Goal: Navigation & Orientation: Find specific page/section

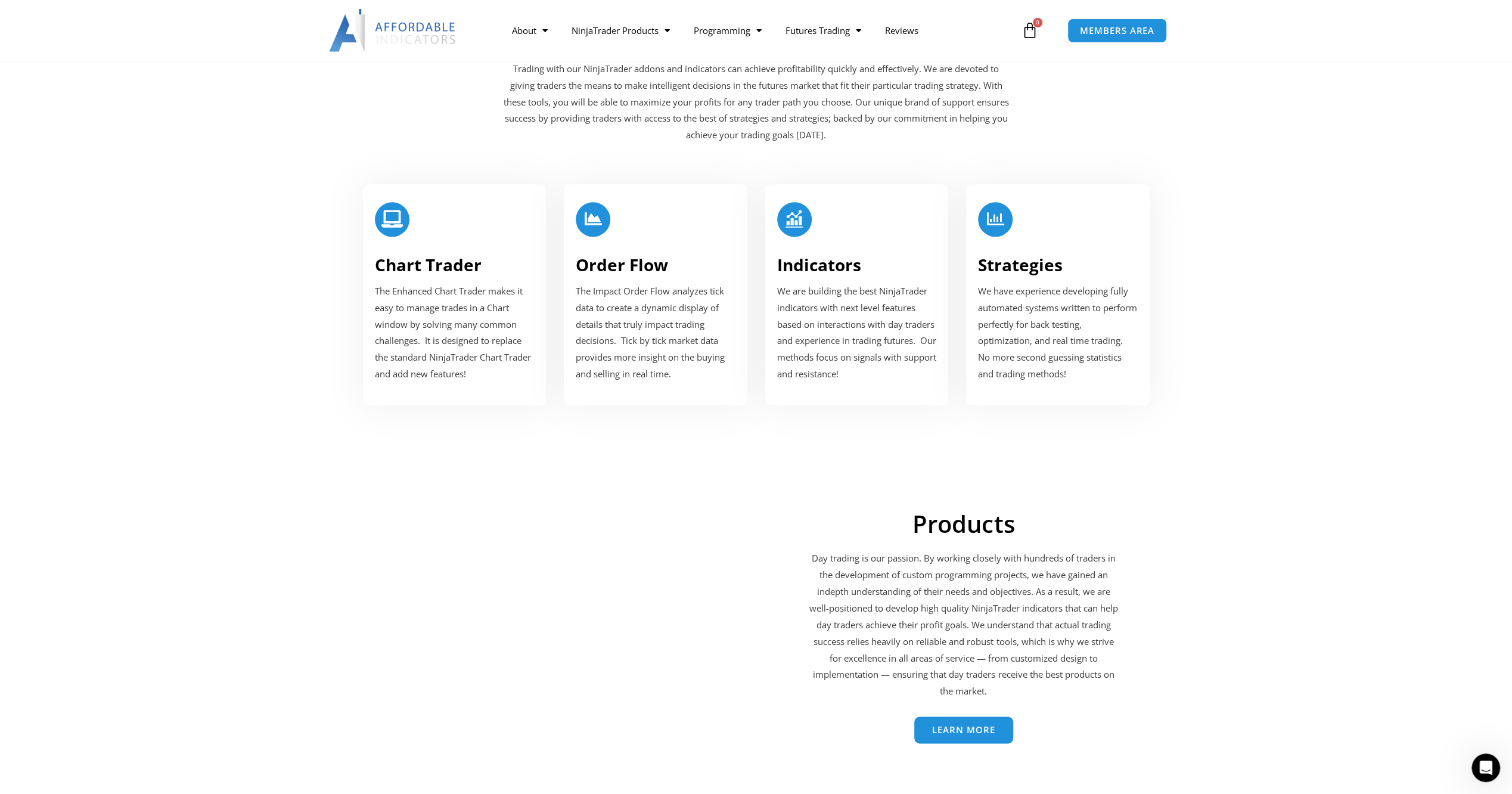
scroll to position [1431, 0]
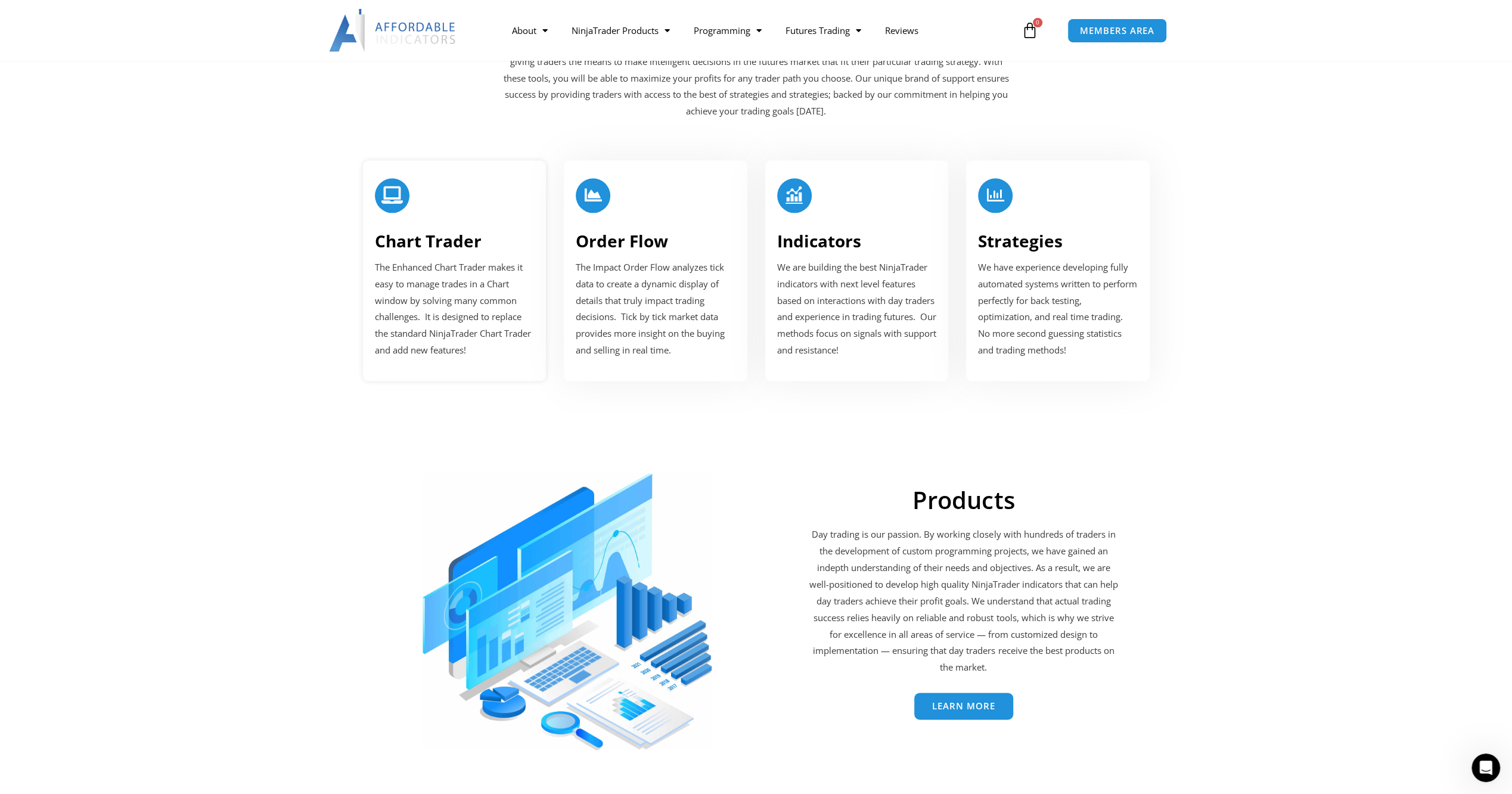
click at [439, 241] on link "Chart Trader" at bounding box center [428, 240] width 107 height 23
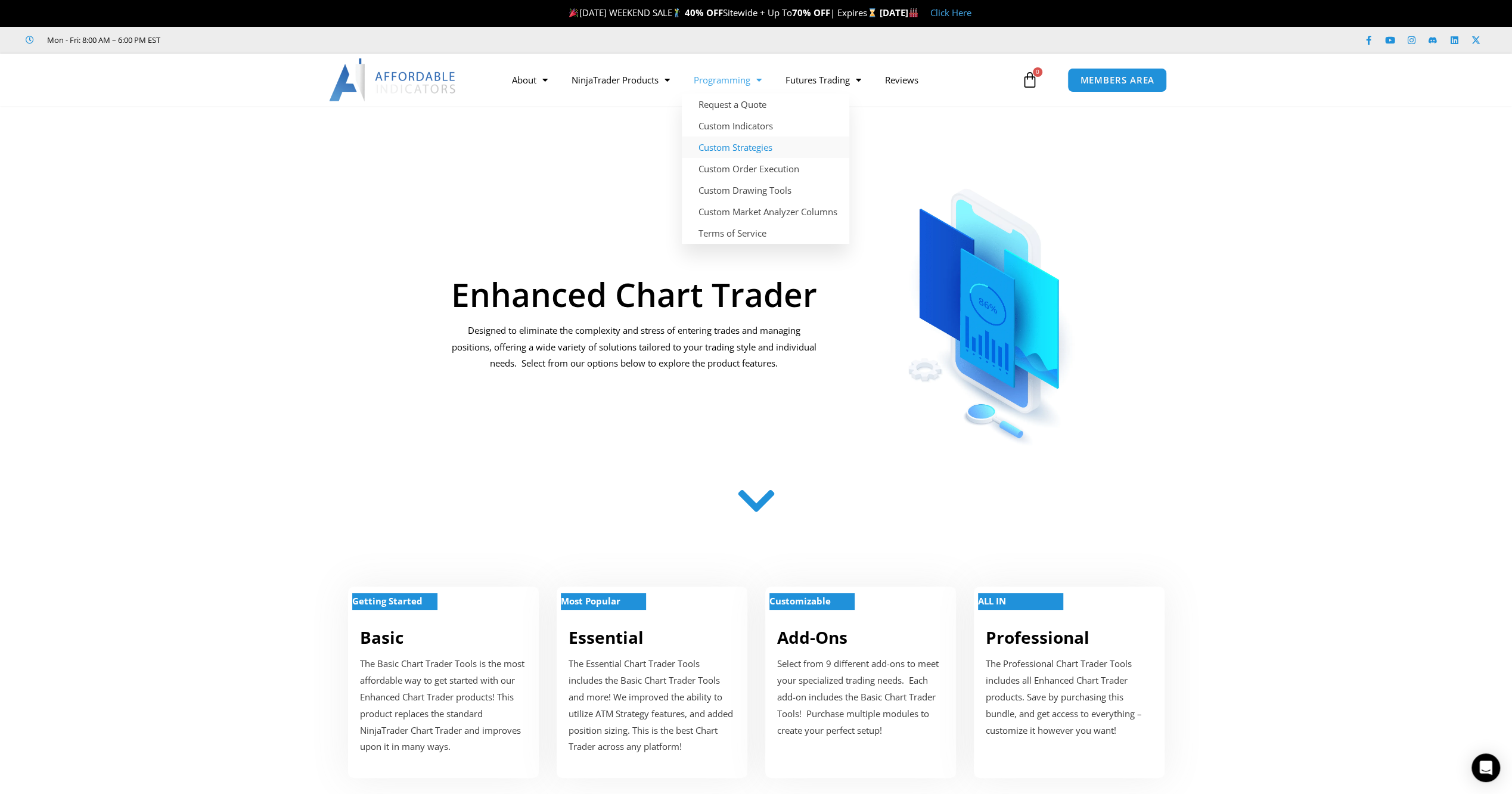
click at [742, 146] on link "Custom Strategies" at bounding box center [765, 146] width 168 height 21
